Goal: Task Accomplishment & Management: Manage account settings

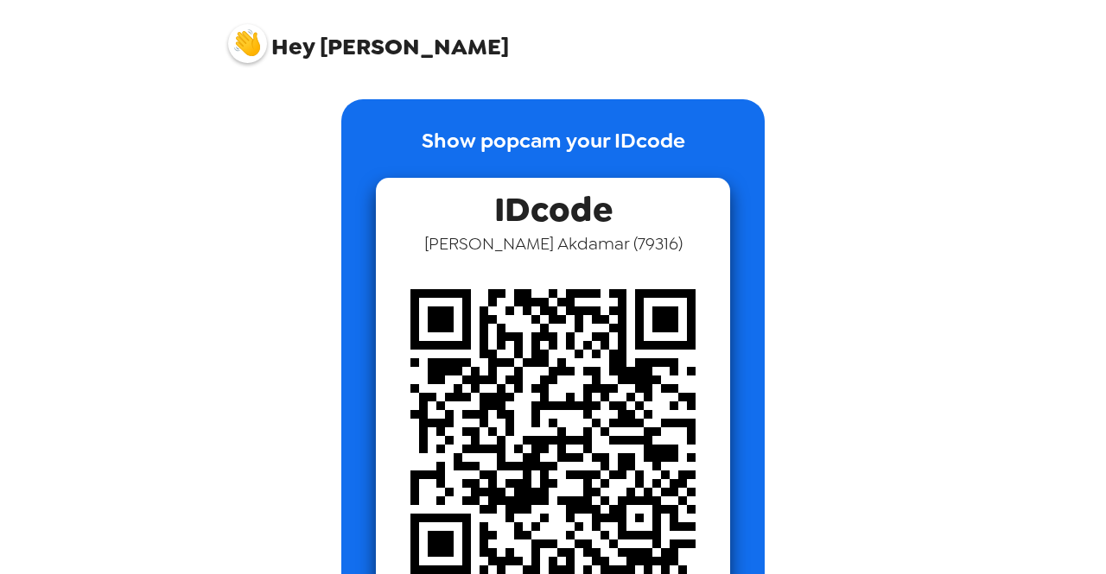
scroll to position [86, 0]
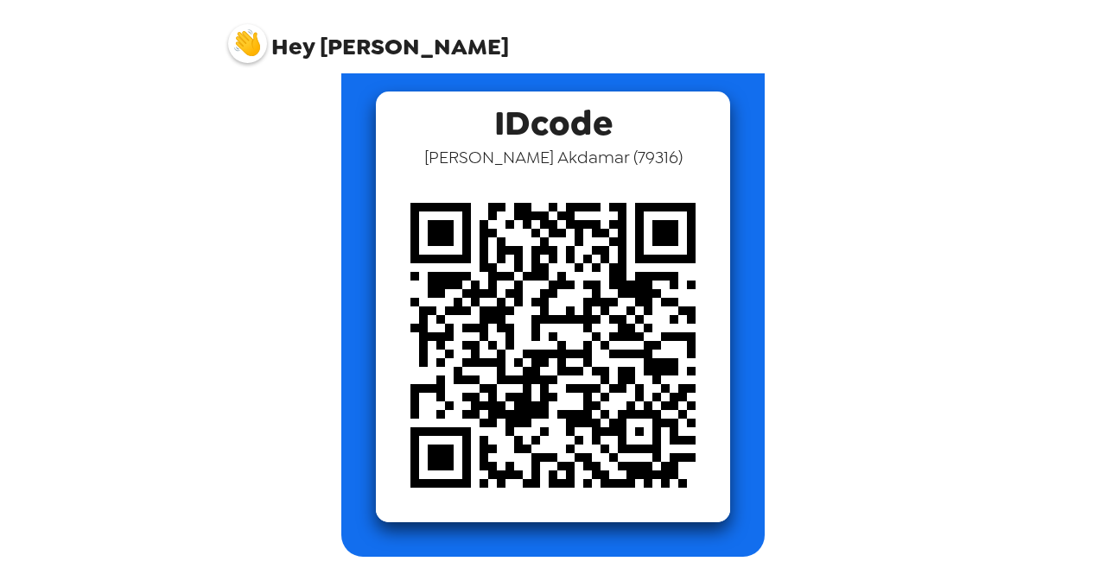
drag, startPoint x: 467, startPoint y: 156, endPoint x: 682, endPoint y: 163, distance: 215.2
click at [682, 163] on div "IDcode Alec Akdamar ( 79316 )" at bounding box center [553, 307] width 354 height 431
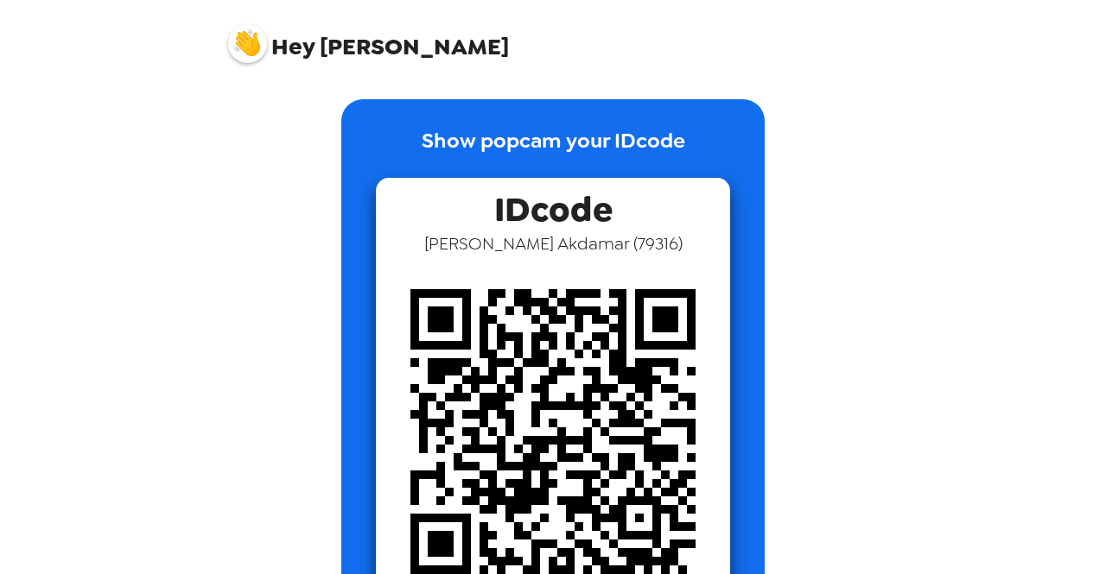
click at [295, 56] on span "Hey" at bounding box center [292, 46] width 43 height 31
click at [245, 45] on img at bounding box center [247, 43] width 39 height 39
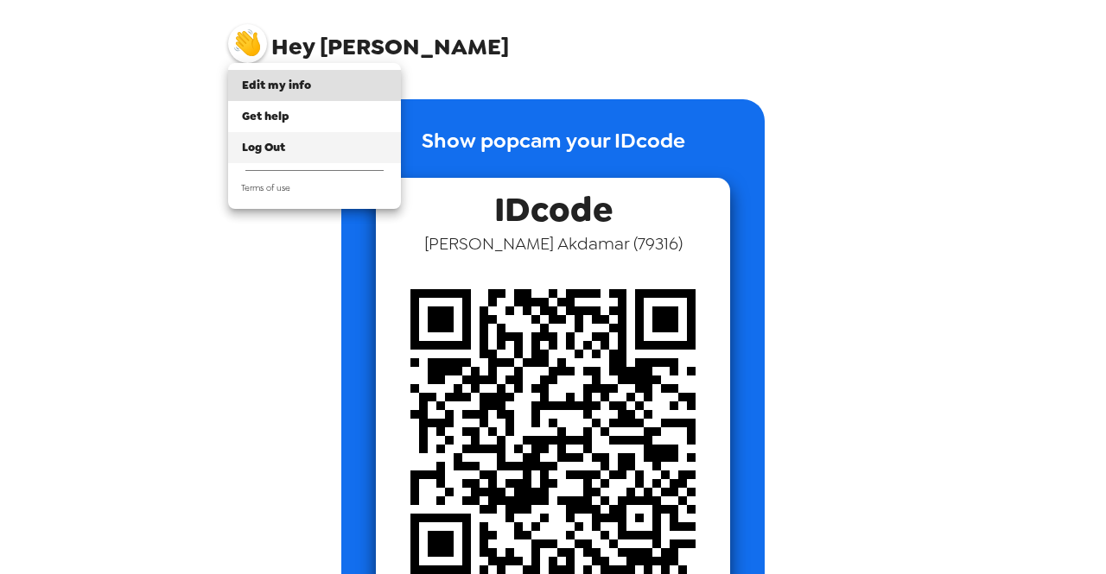
click at [254, 136] on li "Log Out" at bounding box center [314, 147] width 173 height 31
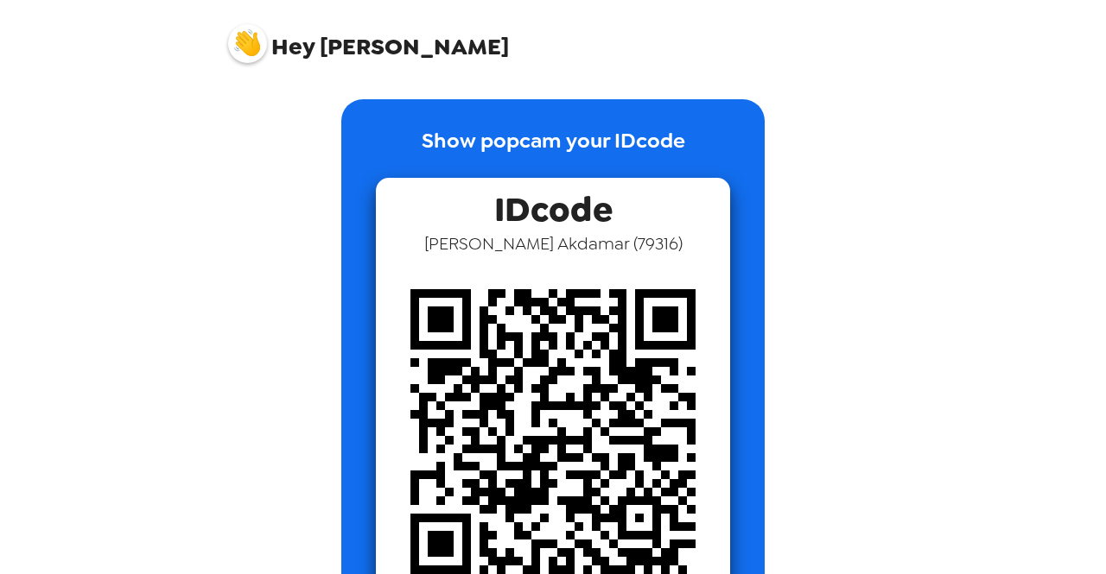
scroll to position [86, 0]
click at [299, 62] on div "Hey Alec" at bounding box center [552, 36] width 691 height 73
click at [244, 32] on img at bounding box center [247, 43] width 39 height 39
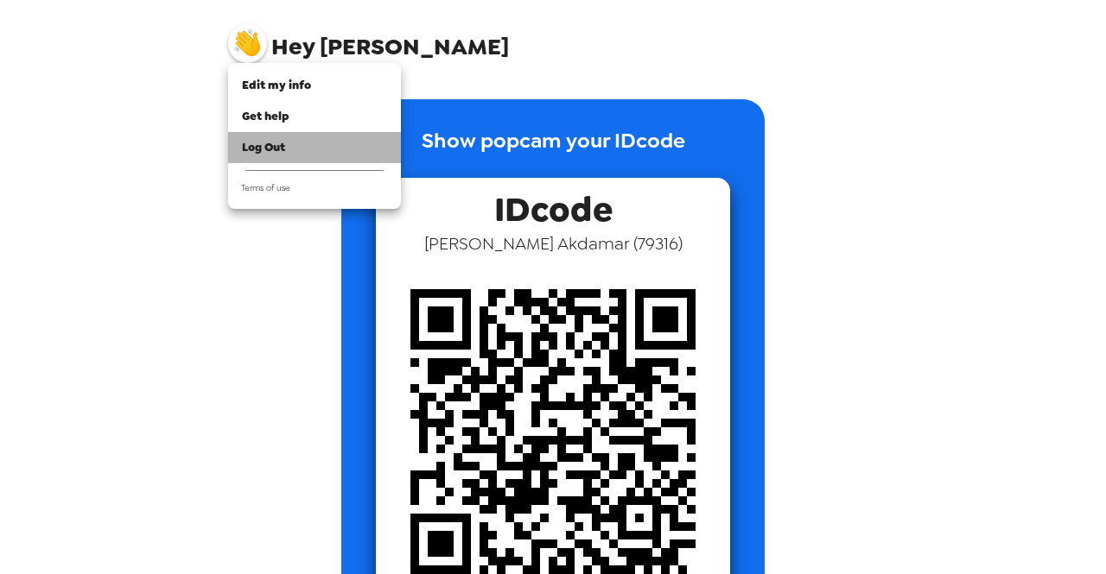
click at [273, 144] on span "Log Out" at bounding box center [263, 147] width 43 height 15
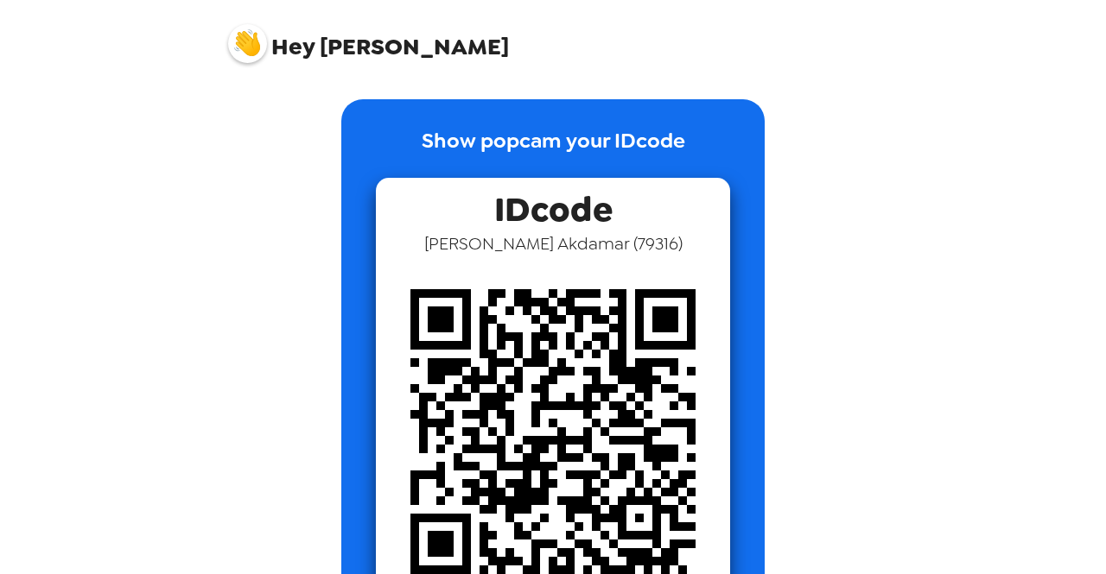
click at [244, 55] on img at bounding box center [247, 43] width 39 height 39
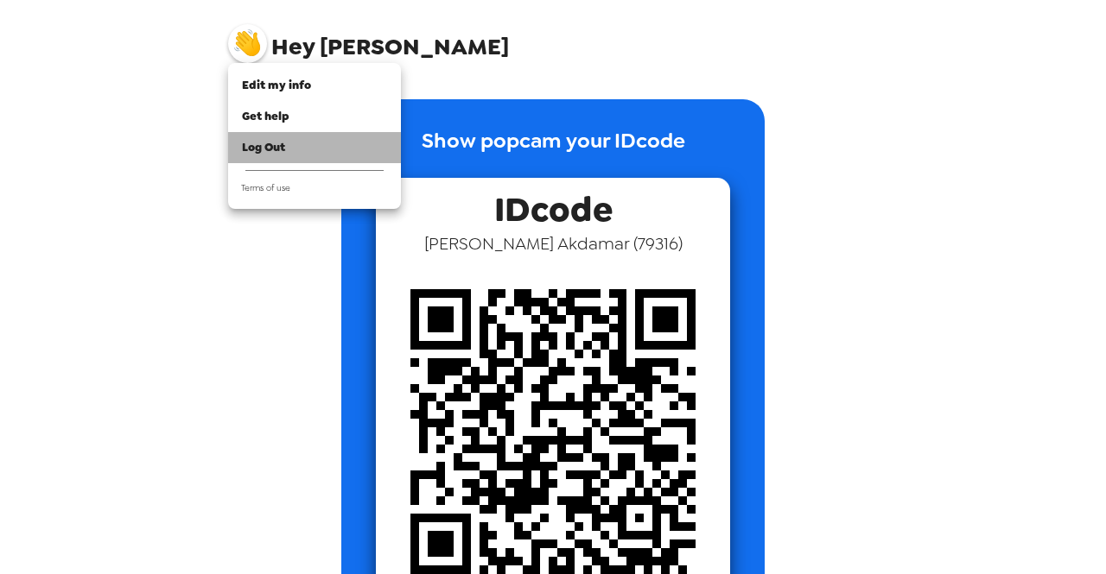
click at [273, 148] on span "Log Out" at bounding box center [263, 147] width 43 height 15
